Goal: Task Accomplishment & Management: Manage account settings

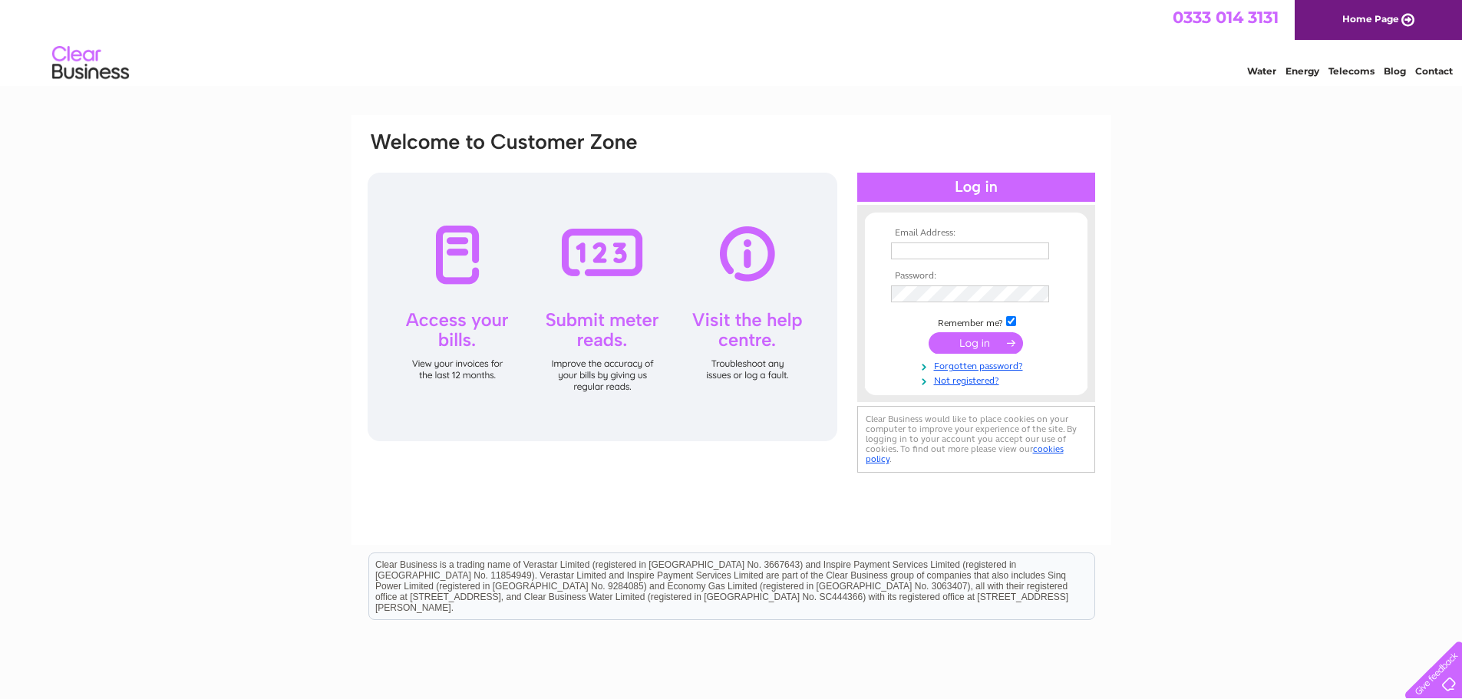
type input "Yamin.Vahaluwala@leonardcurtis.co.uk"
click at [958, 345] on input "submit" at bounding box center [975, 342] width 94 height 21
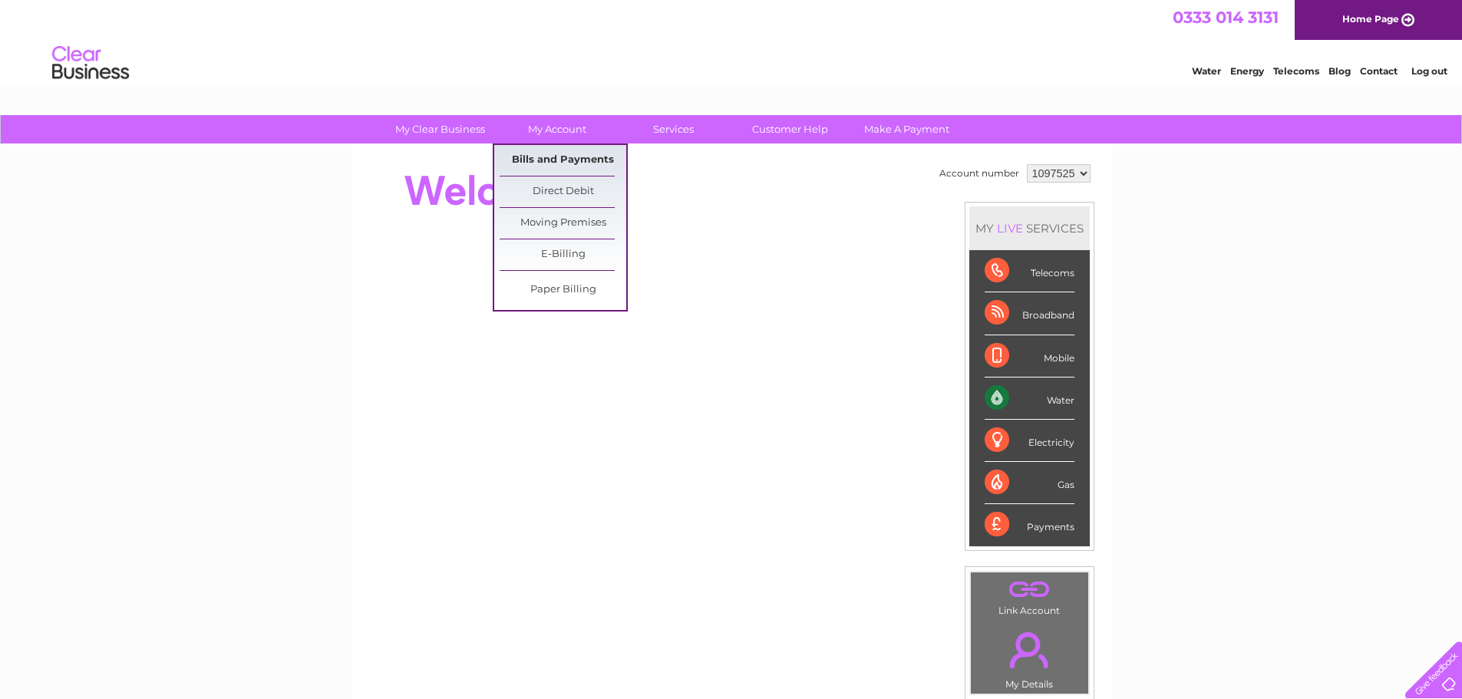
click at [566, 163] on link "Bills and Payments" at bounding box center [563, 160] width 127 height 31
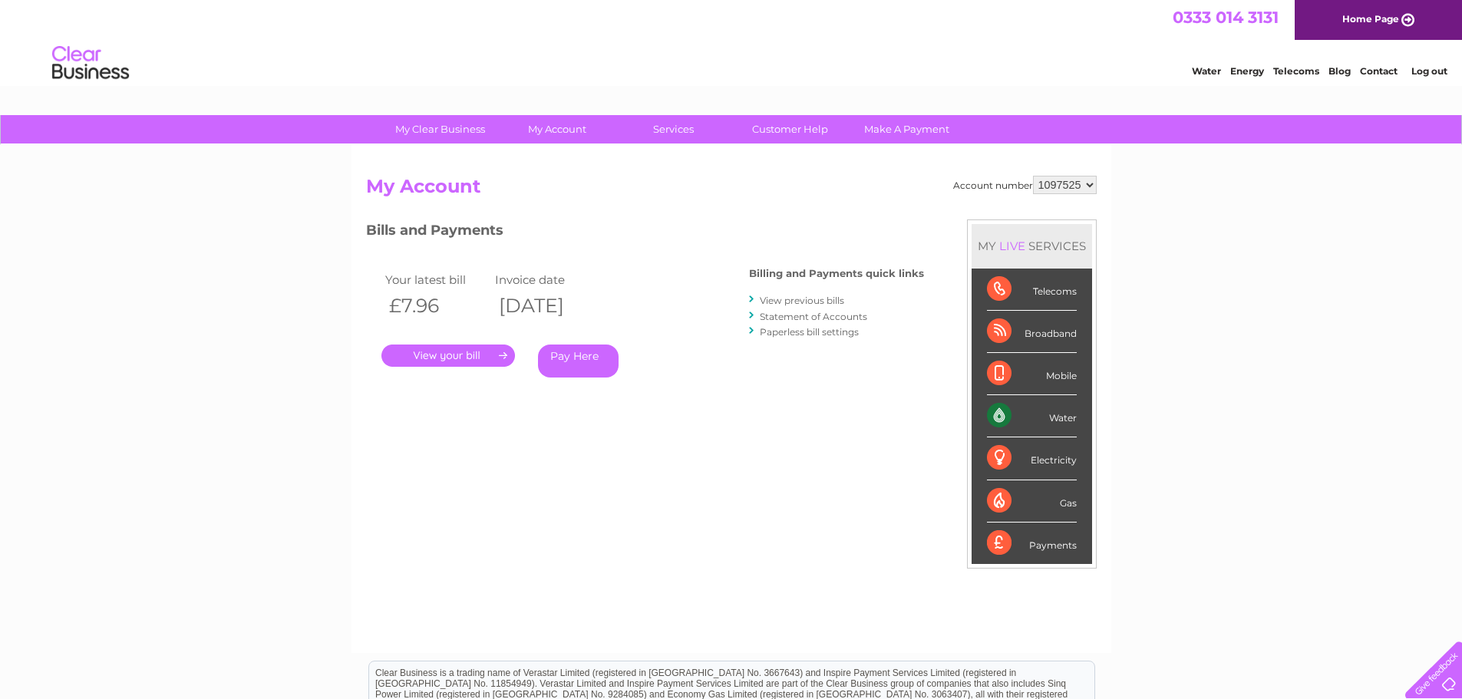
click at [443, 355] on link "." at bounding box center [448, 356] width 134 height 22
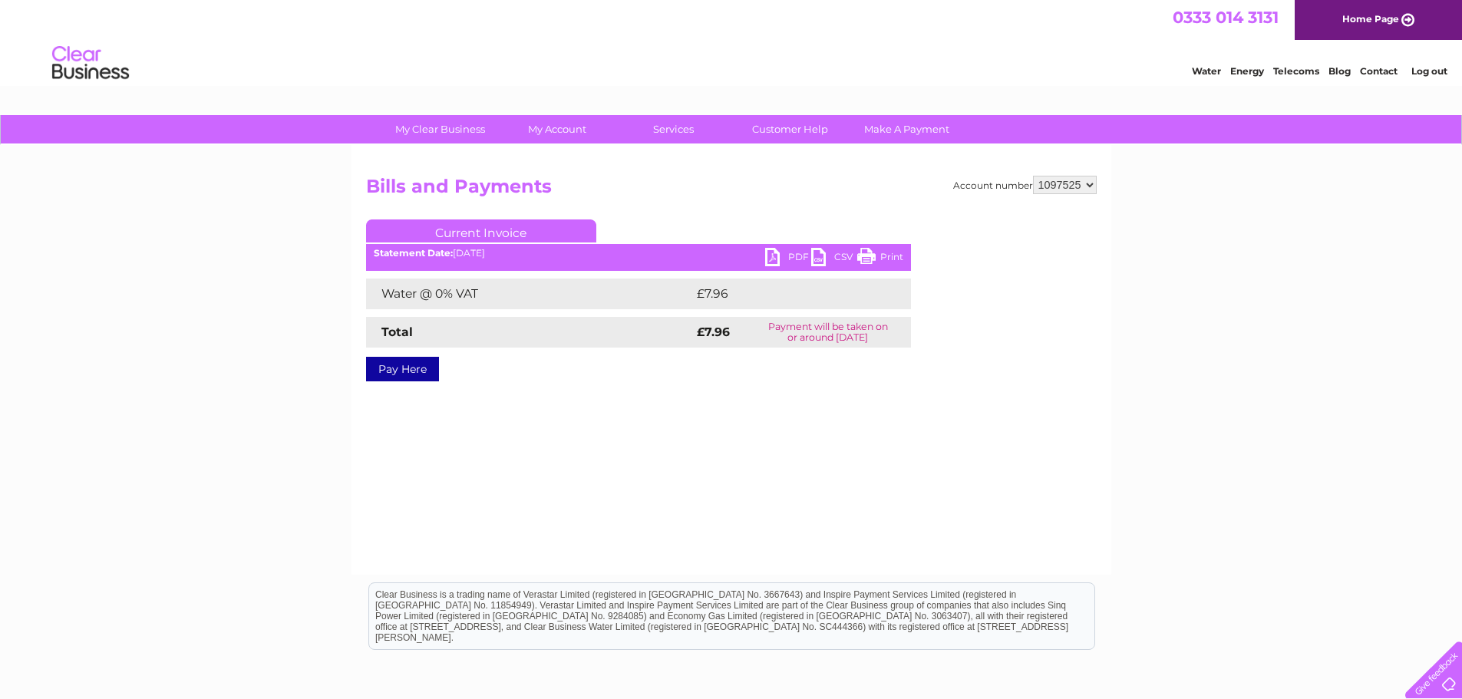
click at [777, 256] on link "PDF" at bounding box center [788, 259] width 46 height 22
click at [1438, 68] on link "Log out" at bounding box center [1429, 71] width 36 height 12
